Goal: Transaction & Acquisition: Purchase product/service

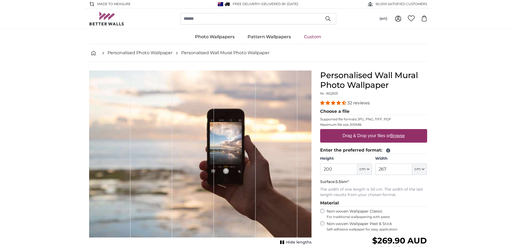
click at [401, 136] on u "Browse" at bounding box center [397, 135] width 14 height 5
click at [401, 130] on input "Drag & Drop your files or Browse" at bounding box center [373, 130] width 107 height 2
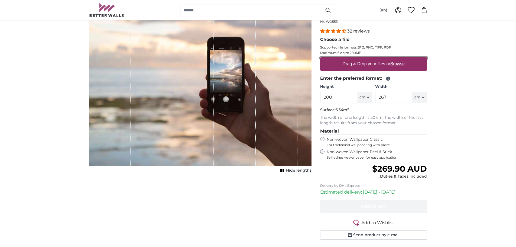
scroll to position [81, 0]
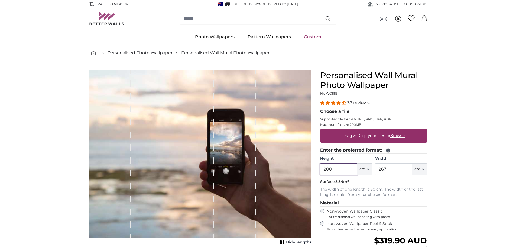
click at [338, 169] on input "200" at bounding box center [338, 168] width 37 height 11
type input "2"
type input "301"
drag, startPoint x: 396, startPoint y: 171, endPoint x: 377, endPoint y: 172, distance: 18.1
click at [377, 172] on input "267" at bounding box center [393, 168] width 37 height 11
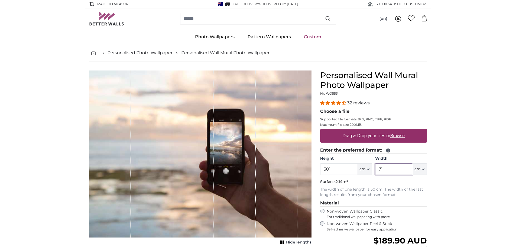
type input "71"
click at [402, 215] on span "For traditional wallpapering with paste" at bounding box center [376, 216] width 100 height 4
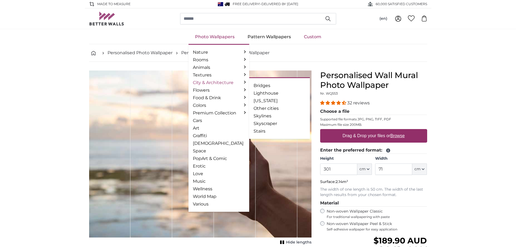
click at [204, 82] on link "City & Architecture" at bounding box center [219, 82] width 52 height 6
